Goal: Task Accomplishment & Management: Use online tool/utility

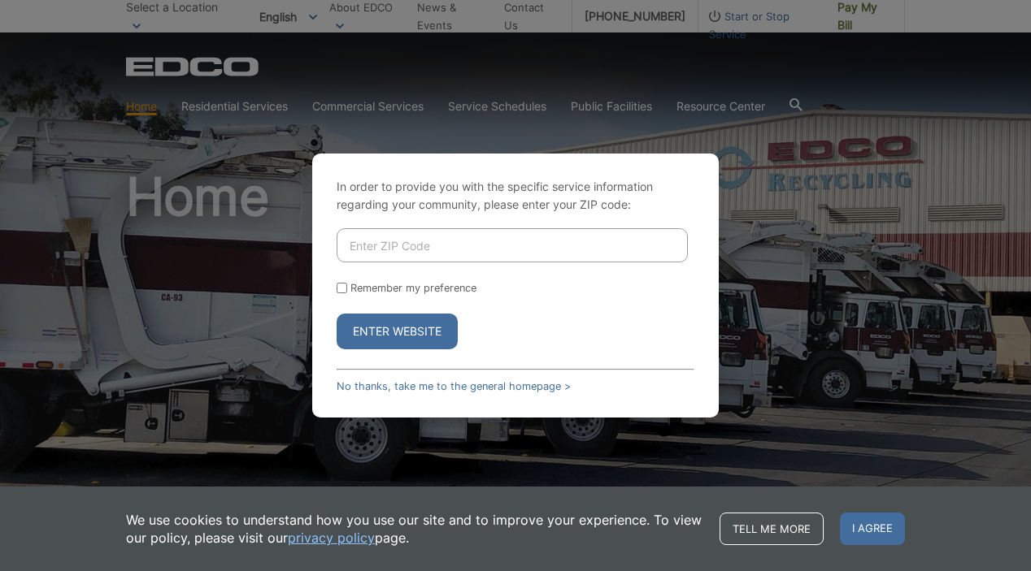
click at [412, 387] on link "No thanks, take me to the general homepage >" at bounding box center [453, 386] width 234 height 12
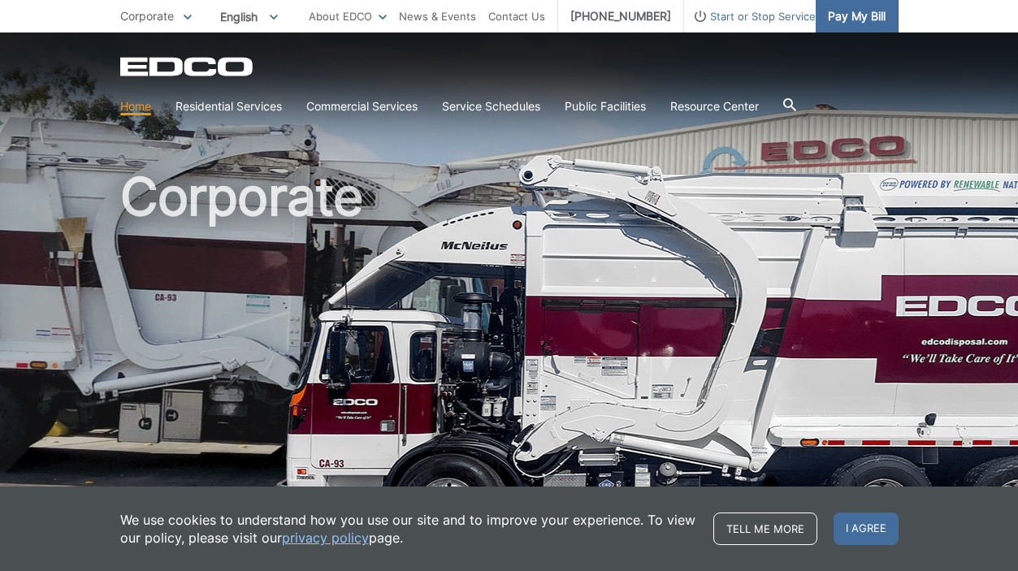
click at [857, 17] on span "Pay My Bill" at bounding box center [857, 16] width 58 height 18
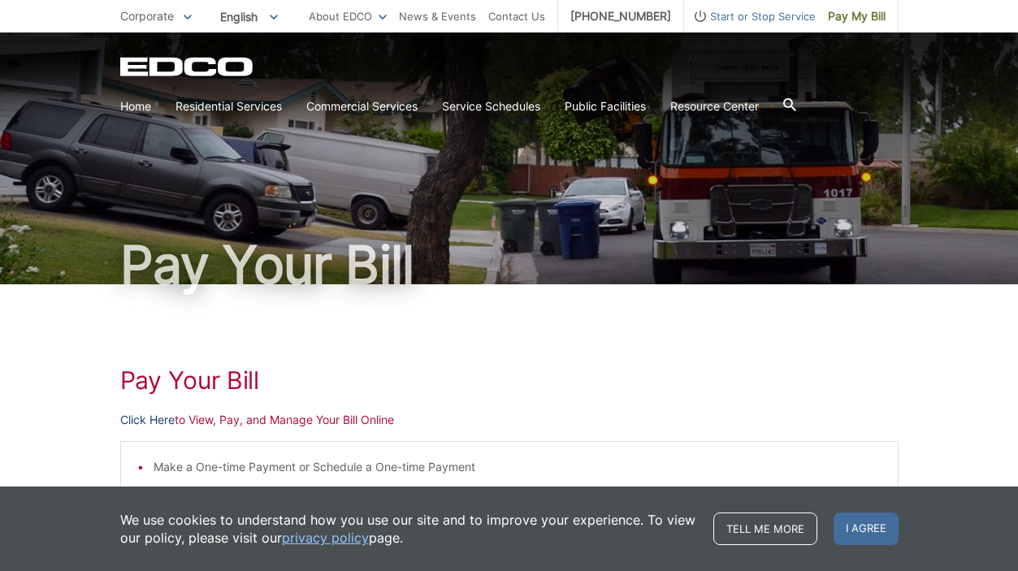
click at [147, 423] on link "Click Here" at bounding box center [147, 420] width 54 height 18
